Goal: Task Accomplishment & Management: Use online tool/utility

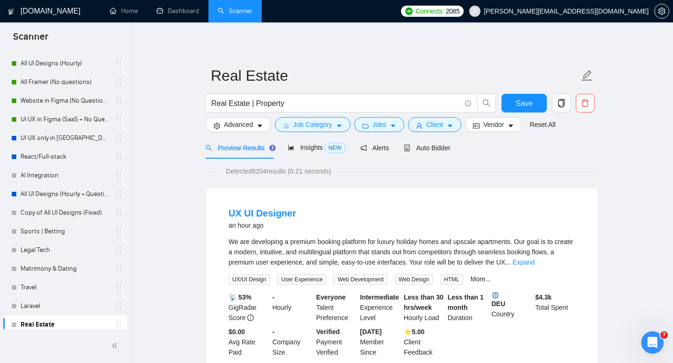
scroll to position [103, 0]
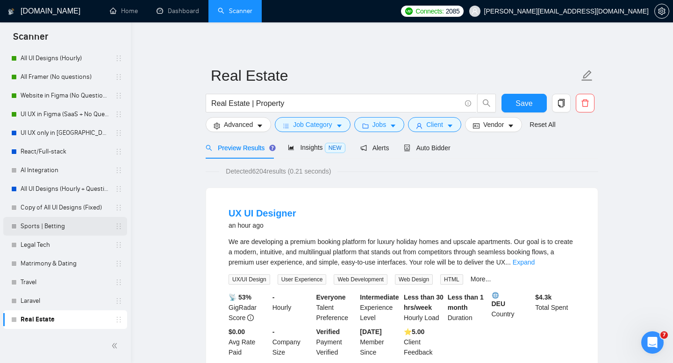
click at [40, 226] on link "Sports | Betting" at bounding box center [65, 226] width 89 height 19
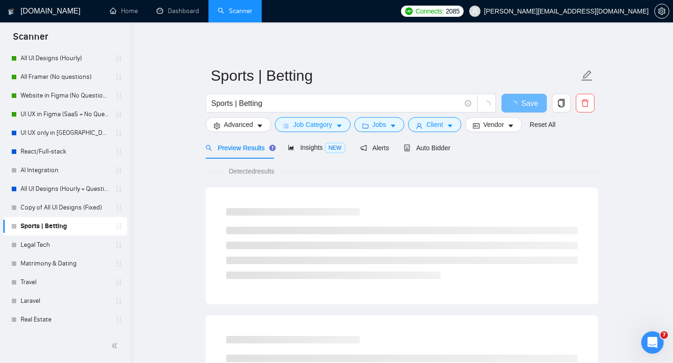
click at [245, 133] on form "Sports | Betting Sports | Betting Save Advanced Job Category Jobs Client Vendor…" at bounding box center [402, 99] width 392 height 76
click at [245, 122] on span "Advanced" at bounding box center [238, 125] width 29 height 10
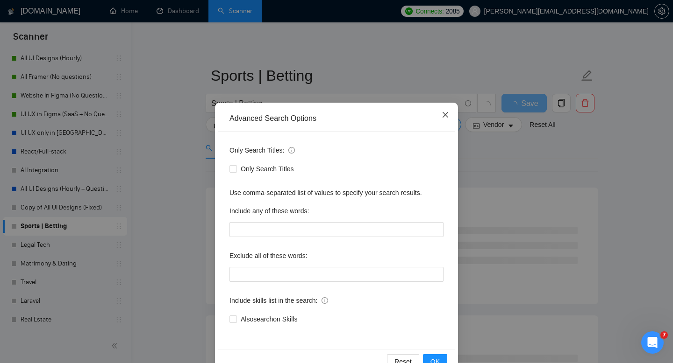
click at [445, 115] on icon "close" at bounding box center [445, 115] width 6 height 6
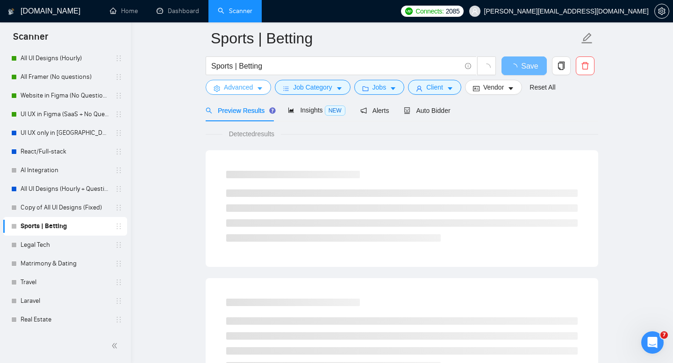
scroll to position [58, 0]
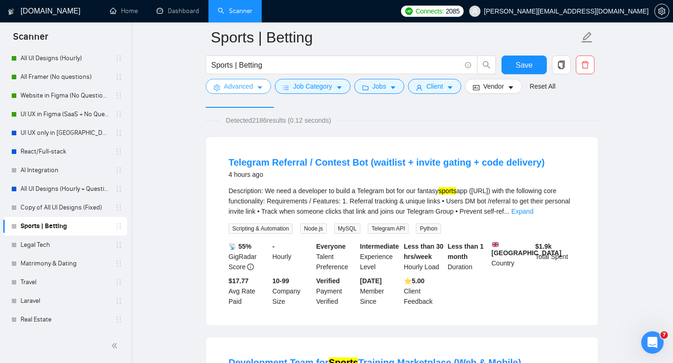
click at [251, 81] on span "Advanced" at bounding box center [238, 86] width 29 height 10
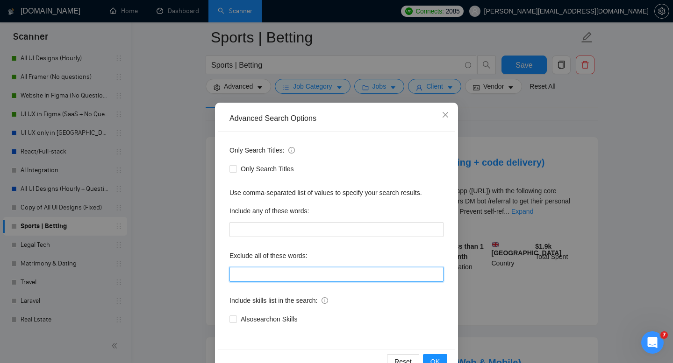
click at [262, 273] on input "text" at bounding box center [336, 274] width 214 height 15
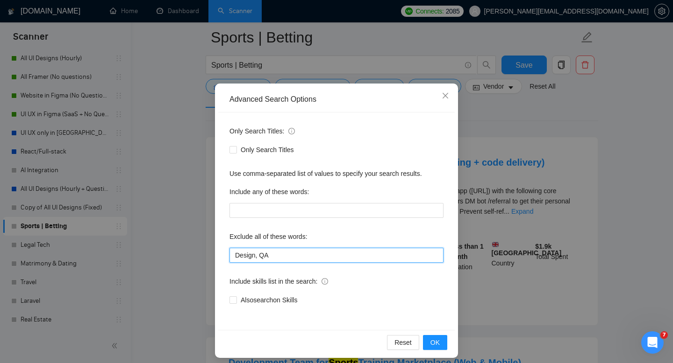
scroll to position [25, 0]
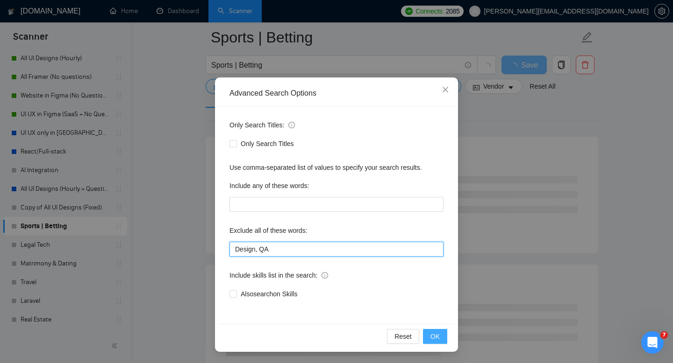
type input "Design, QA"
click at [442, 338] on button "OK" at bounding box center [435, 336] width 24 height 15
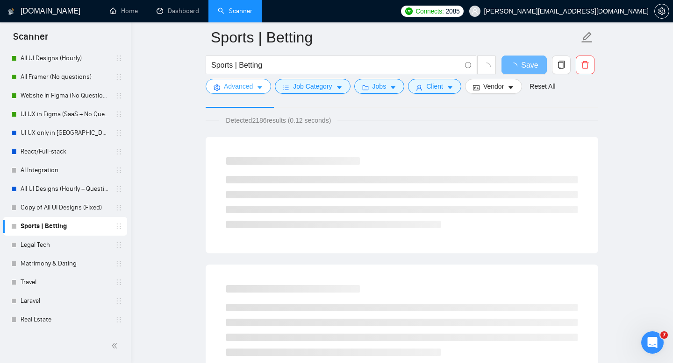
scroll to position [0, 0]
click at [266, 122] on span "Detected 2186 results (0.12 seconds)" at bounding box center [278, 120] width 118 height 10
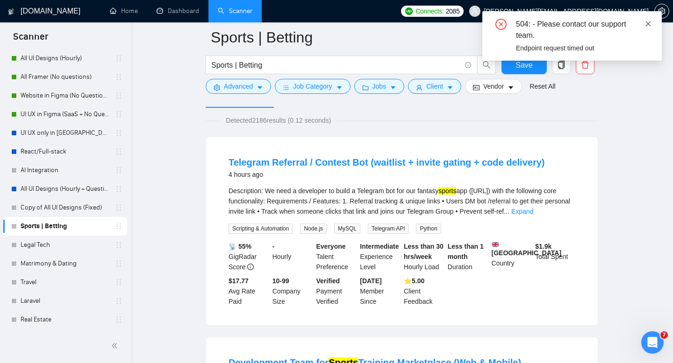
click at [648, 22] on icon "close" at bounding box center [648, 24] width 7 height 7
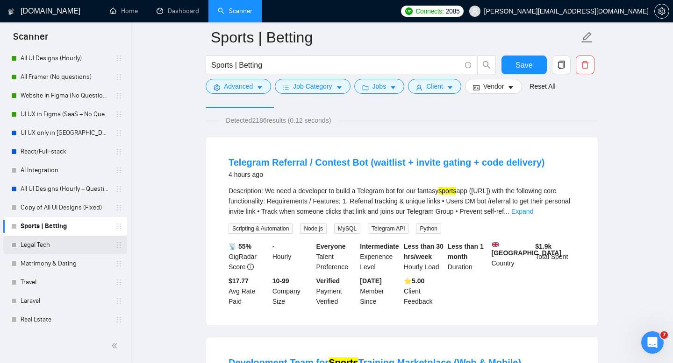
click at [34, 245] on link "Legal Tech" at bounding box center [65, 245] width 89 height 19
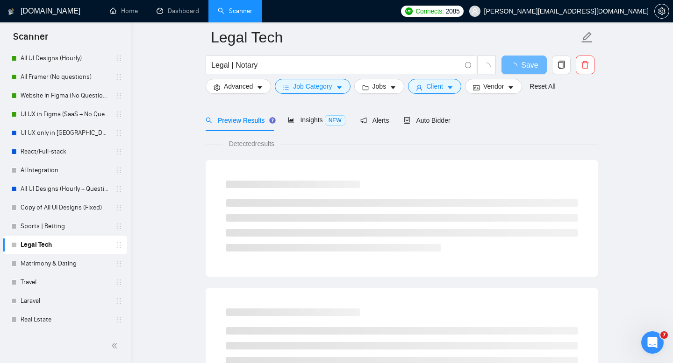
scroll to position [310, 0]
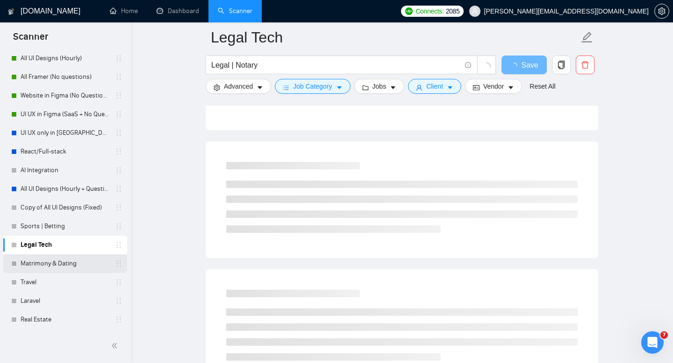
click at [57, 268] on link "Matrimony & Dating" at bounding box center [65, 264] width 89 height 19
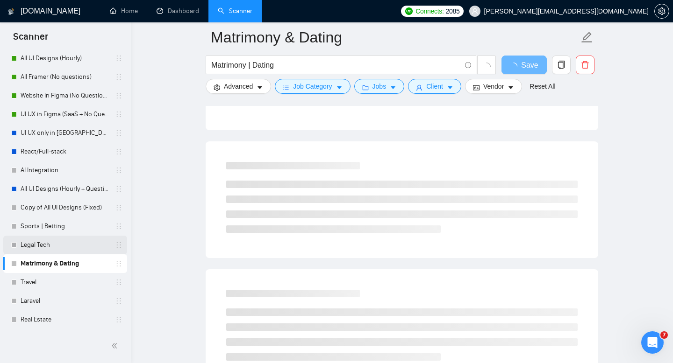
click at [40, 249] on link "Legal Tech" at bounding box center [65, 245] width 89 height 19
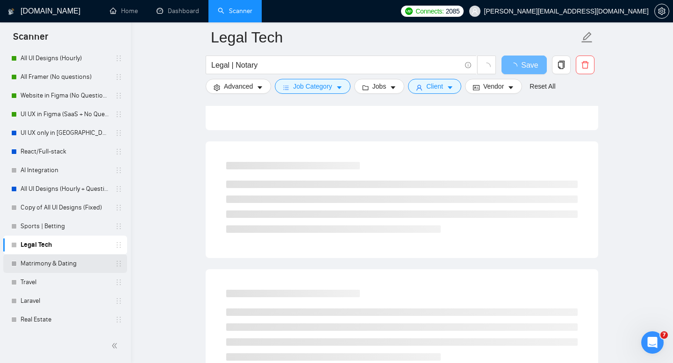
click at [35, 267] on link "Matrimony & Dating" at bounding box center [65, 264] width 89 height 19
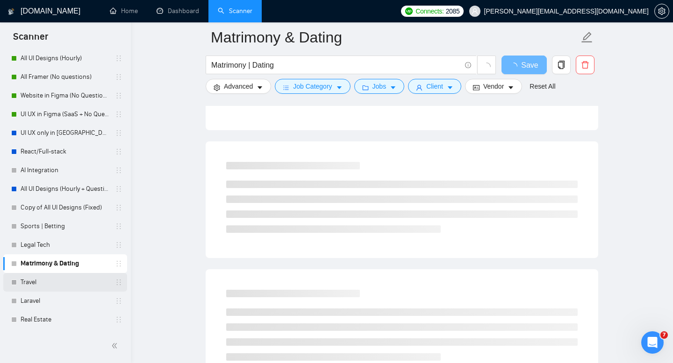
click at [33, 275] on link "Travel" at bounding box center [65, 282] width 89 height 19
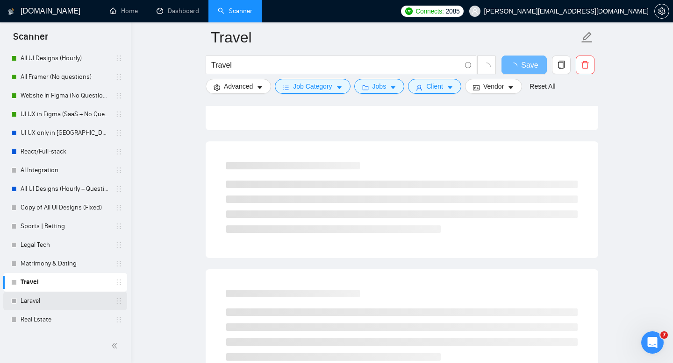
click at [28, 294] on link "Laravel" at bounding box center [65, 301] width 89 height 19
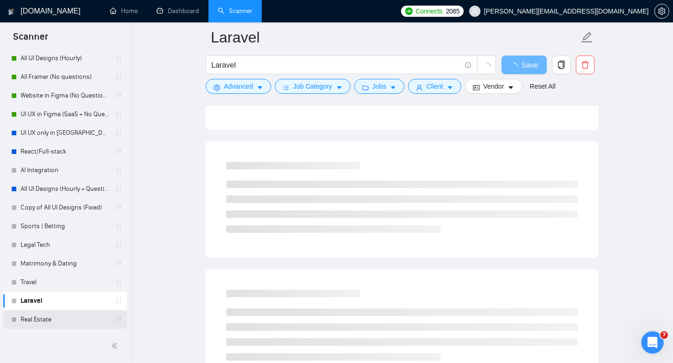
click at [29, 321] on link "Real Estate" at bounding box center [65, 320] width 89 height 19
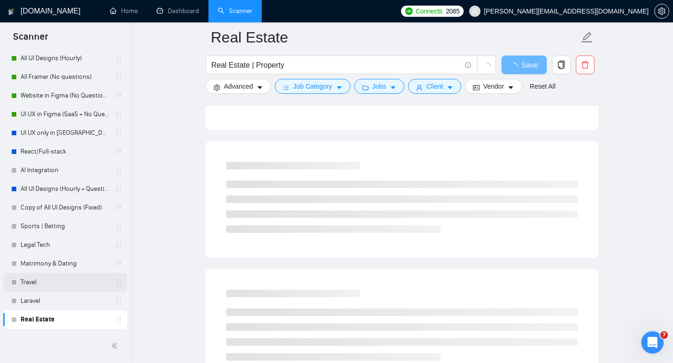
click at [35, 285] on link "Travel" at bounding box center [65, 282] width 89 height 19
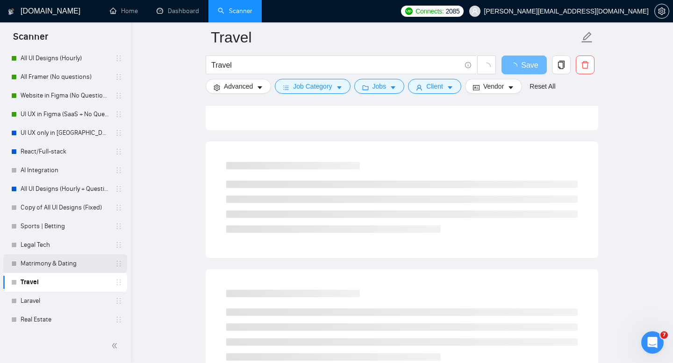
click at [45, 271] on link "Matrimony & Dating" at bounding box center [65, 264] width 89 height 19
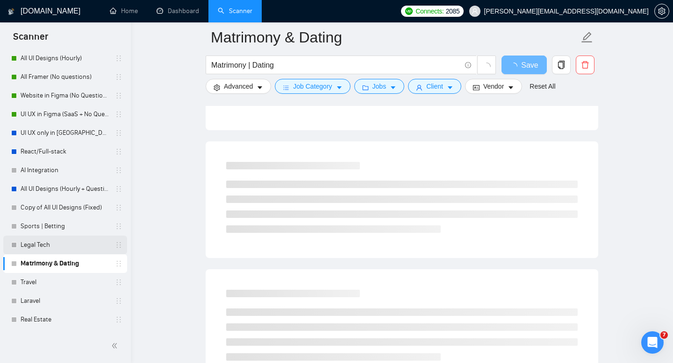
click at [37, 251] on link "Legal Tech" at bounding box center [65, 245] width 89 height 19
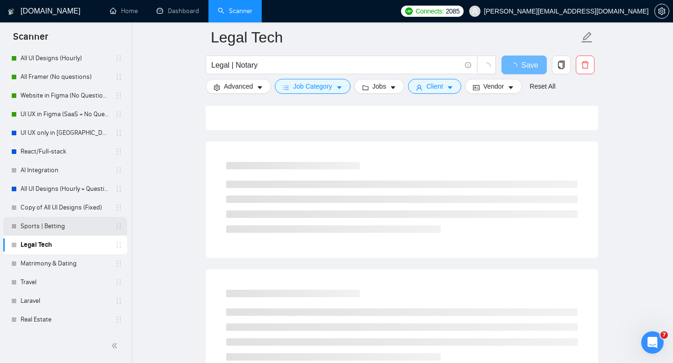
click at [39, 228] on link "Sports | Betting" at bounding box center [65, 226] width 89 height 19
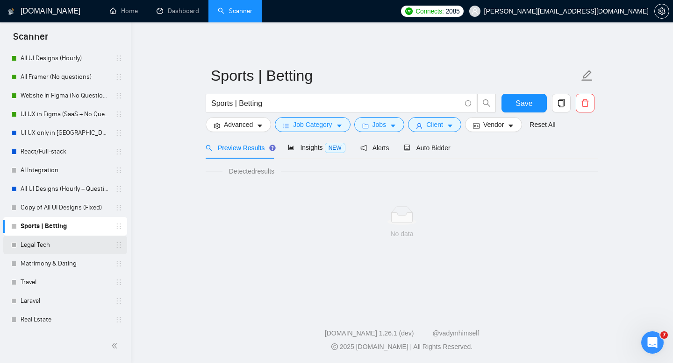
click at [56, 245] on link "Legal Tech" at bounding box center [65, 245] width 89 height 19
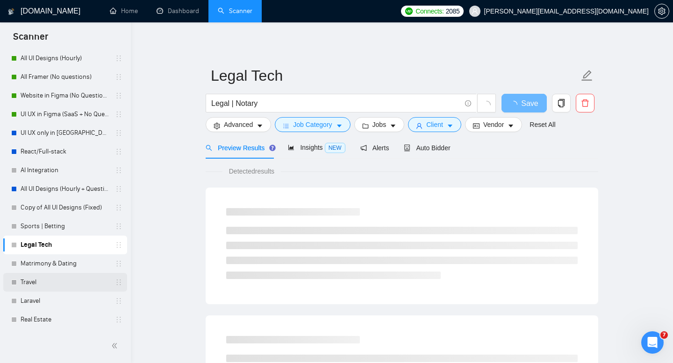
click at [37, 281] on link "Travel" at bounding box center [65, 282] width 89 height 19
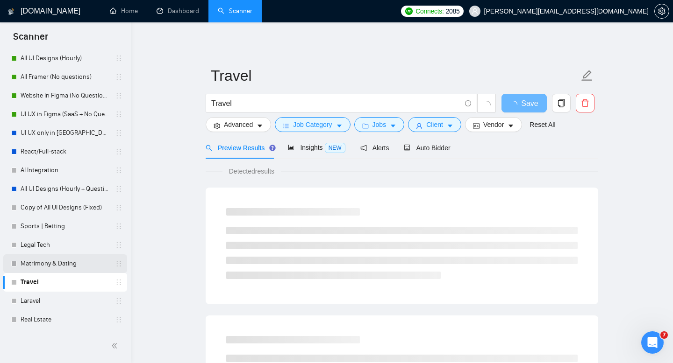
click at [44, 258] on link "Matrimony & Dating" at bounding box center [65, 264] width 89 height 19
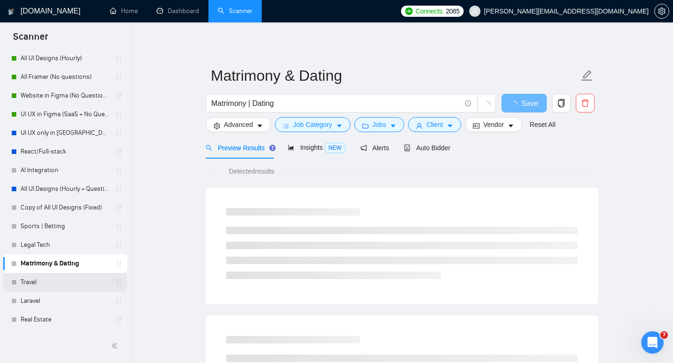
click at [44, 278] on link "Travel" at bounding box center [65, 282] width 89 height 19
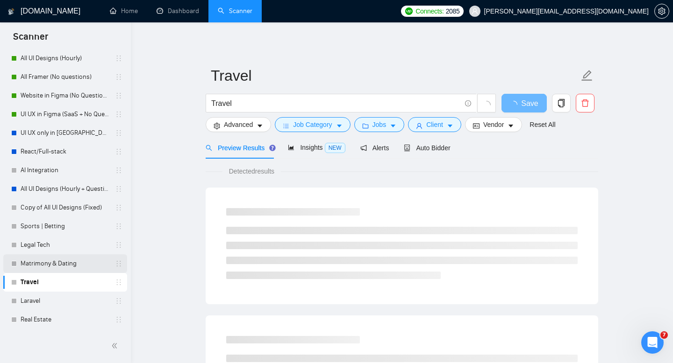
click at [42, 270] on link "Matrimony & Dating" at bounding box center [65, 264] width 89 height 19
